Goal: Information Seeking & Learning: Learn about a topic

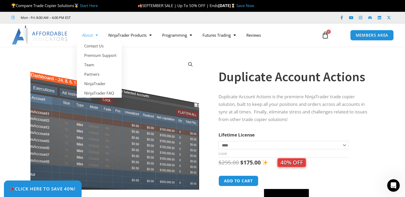
click at [137, 64] on img at bounding box center [109, 137] width 208 height 166
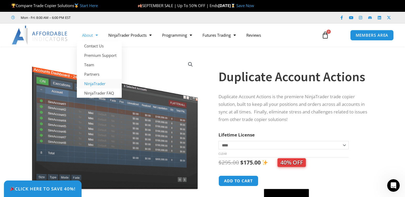
click at [96, 83] on link "NinjaTrader" at bounding box center [99, 83] width 45 height 9
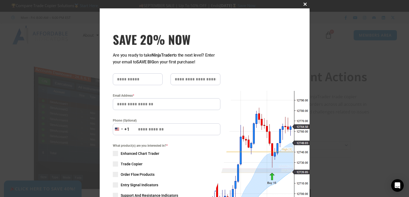
click at [301, 4] on span "SAVE 20% NOW popup" at bounding box center [305, 4] width 8 height 3
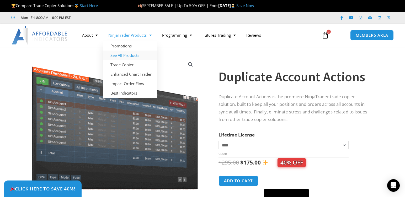
click at [133, 56] on link "See All Products" at bounding box center [130, 55] width 54 height 9
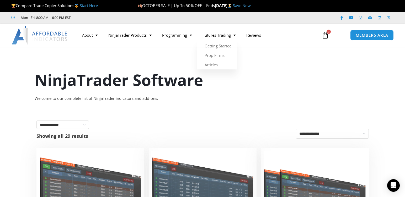
click at [302, 66] on div "NinjaTrader Software Welcome to our complete list of NinjaTrader indicators and…" at bounding box center [202, 79] width 343 height 57
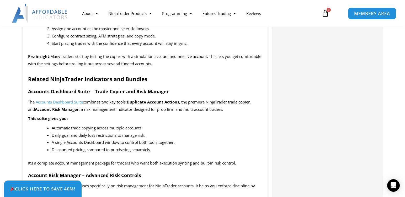
scroll to position [655, 0]
